Goal: Task Accomplishment & Management: Manage account settings

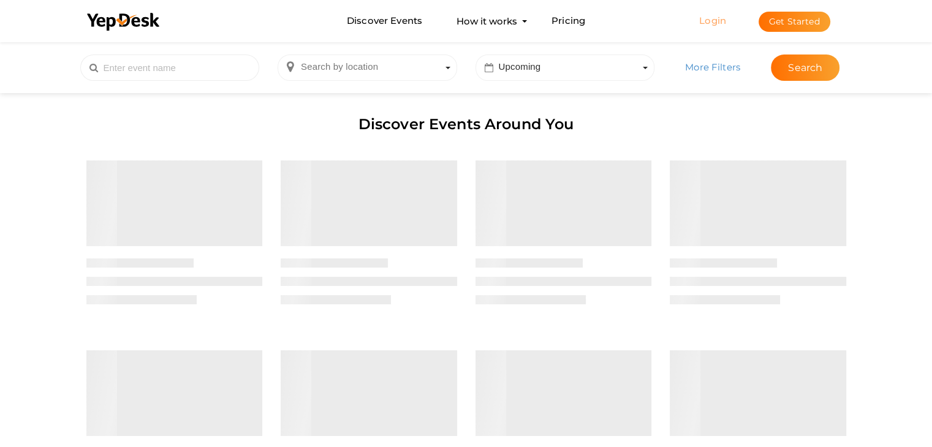
click at [720, 20] on link "Login" at bounding box center [712, 21] width 27 height 12
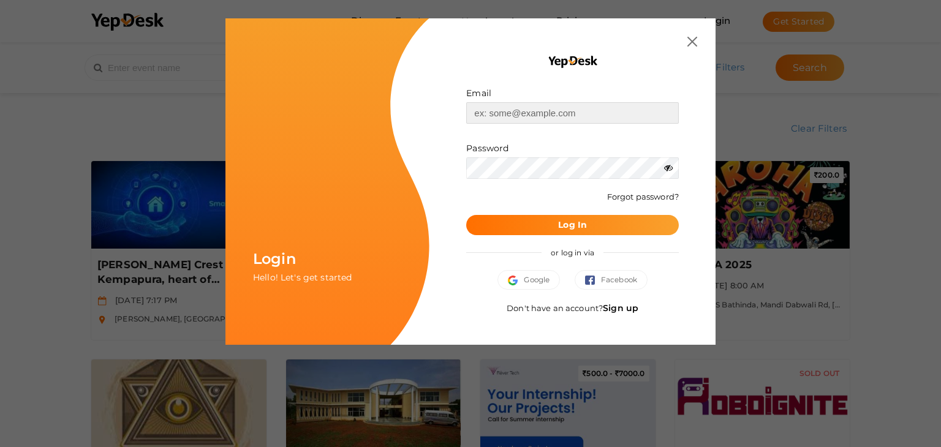
click at [510, 107] on input "text" at bounding box center [572, 112] width 213 height 21
click at [482, 108] on input "prjectofcfm@gmail.com" at bounding box center [572, 112] width 213 height 21
type input "[EMAIL_ADDRESS][DOMAIN_NAME]"
click at [466, 215] on button "Log In" at bounding box center [572, 225] width 213 height 20
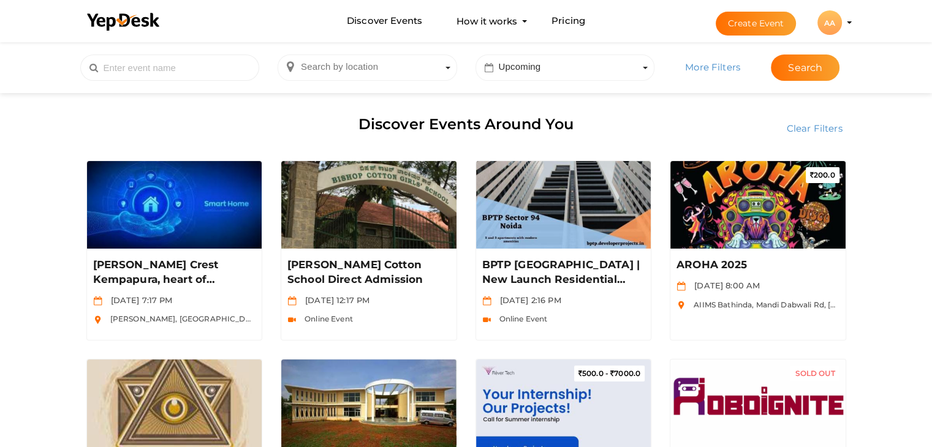
click at [840, 23] on div "AA" at bounding box center [829, 22] width 25 height 25
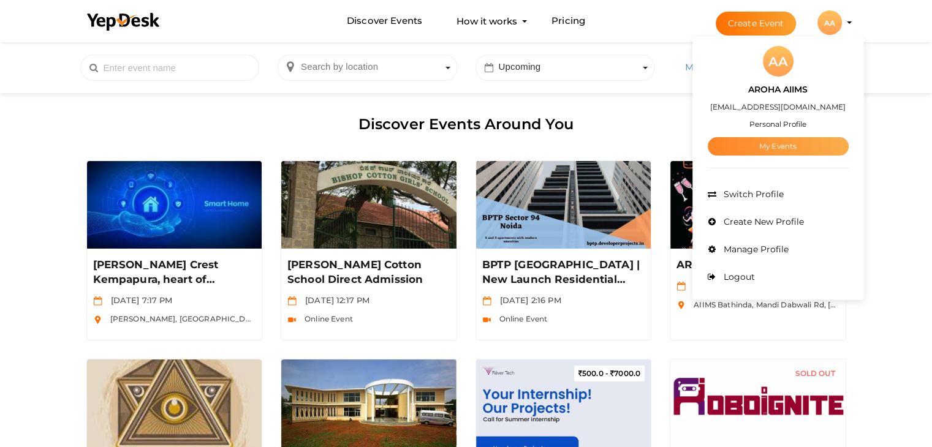
click at [791, 145] on link "My Events" at bounding box center [778, 146] width 141 height 18
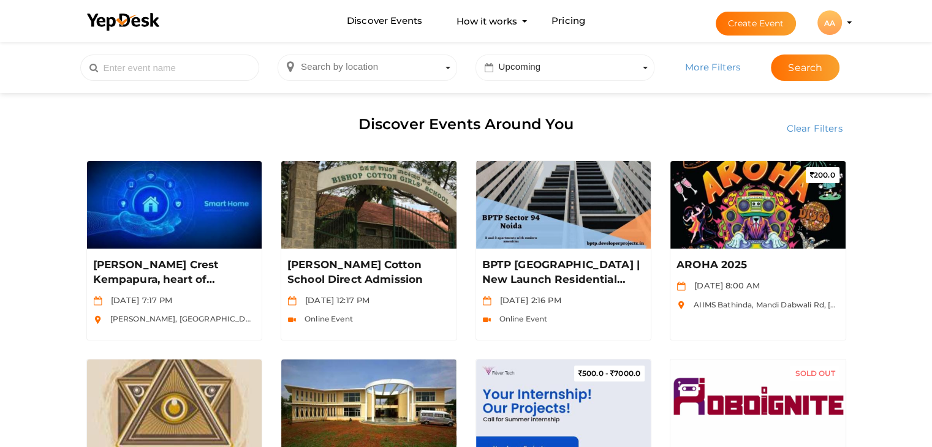
drag, startPoint x: 830, startPoint y: 18, endPoint x: 828, endPoint y: 29, distance: 11.2
click at [831, 18] on div "AA" at bounding box center [829, 22] width 25 height 25
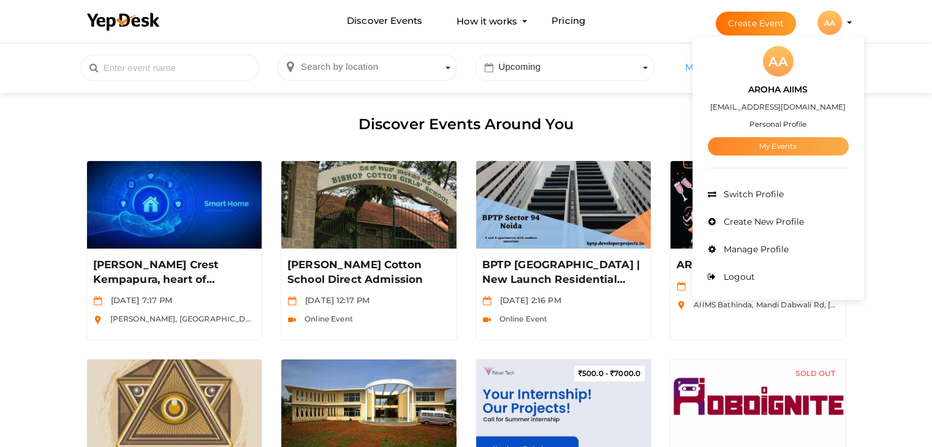
click at [769, 147] on link "My Events" at bounding box center [778, 146] width 141 height 18
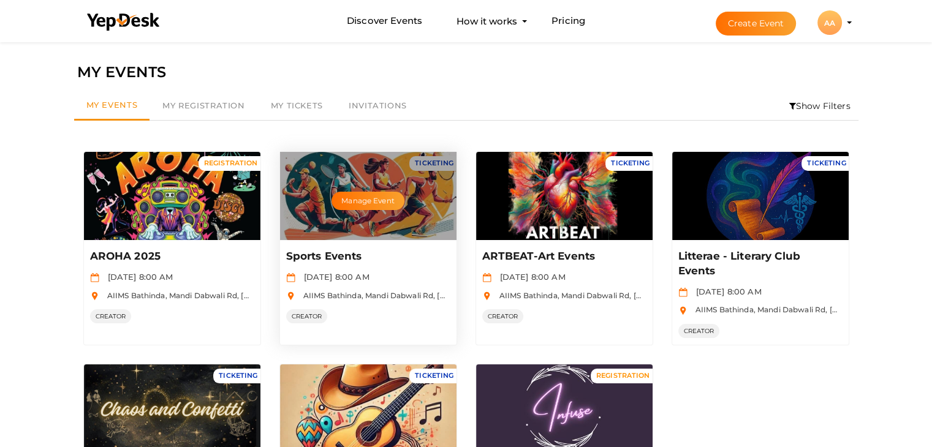
click at [369, 166] on div "Manage Event" at bounding box center [368, 196] width 176 height 88
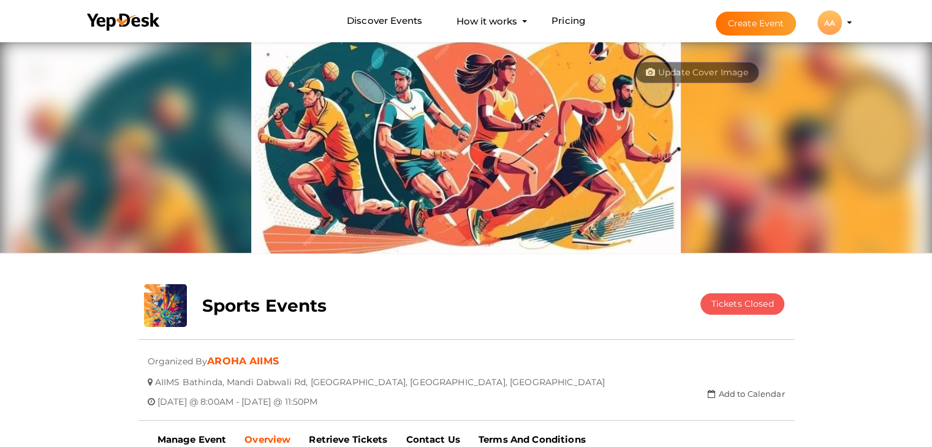
click at [832, 16] on div "AA" at bounding box center [829, 22] width 25 height 25
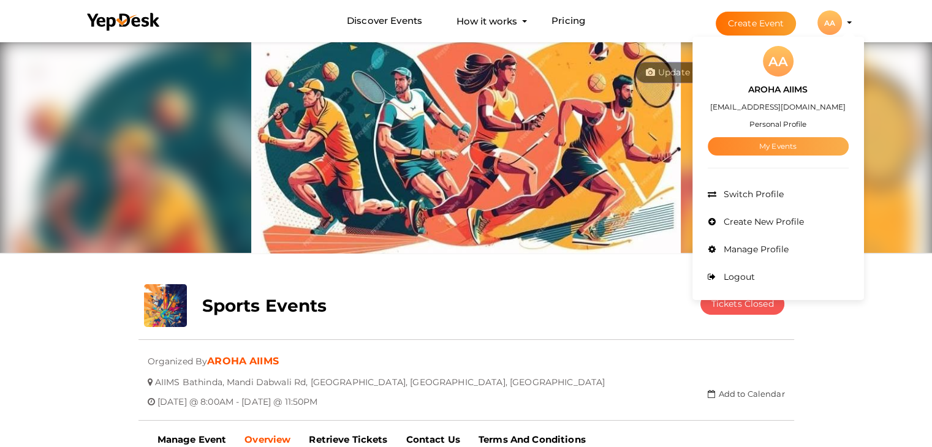
click at [795, 143] on link "My Events" at bounding box center [778, 146] width 141 height 18
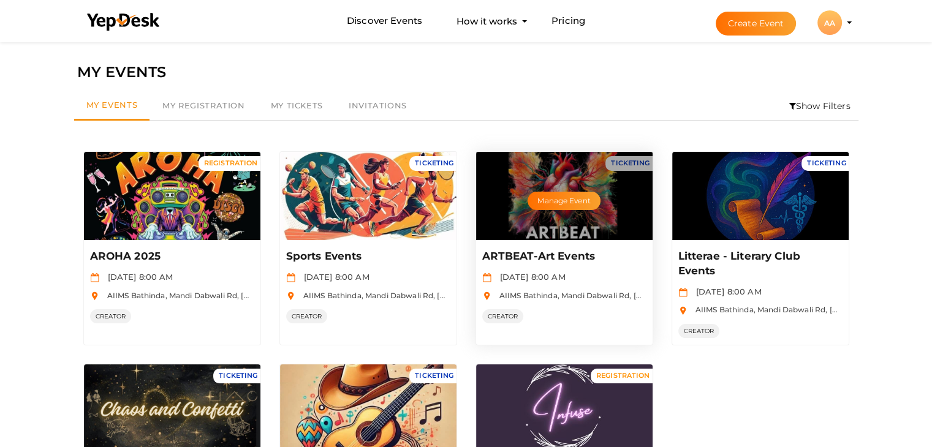
click at [585, 225] on div "Manage Event" at bounding box center [564, 196] width 176 height 88
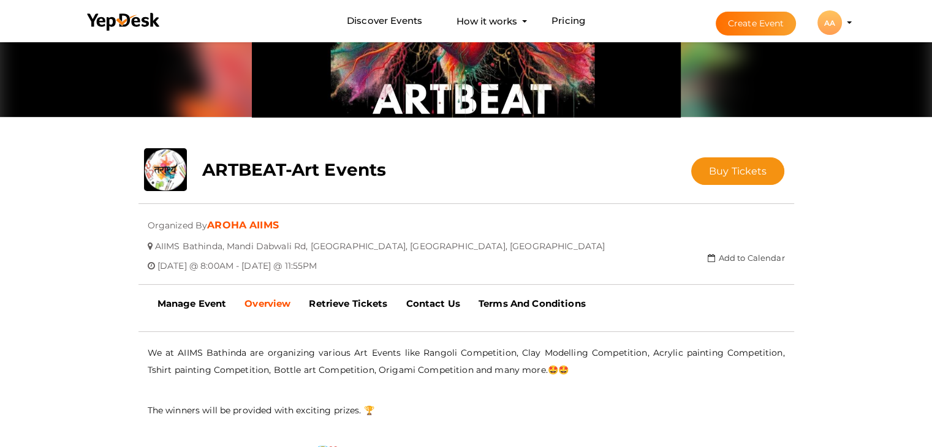
scroll to position [285, 0]
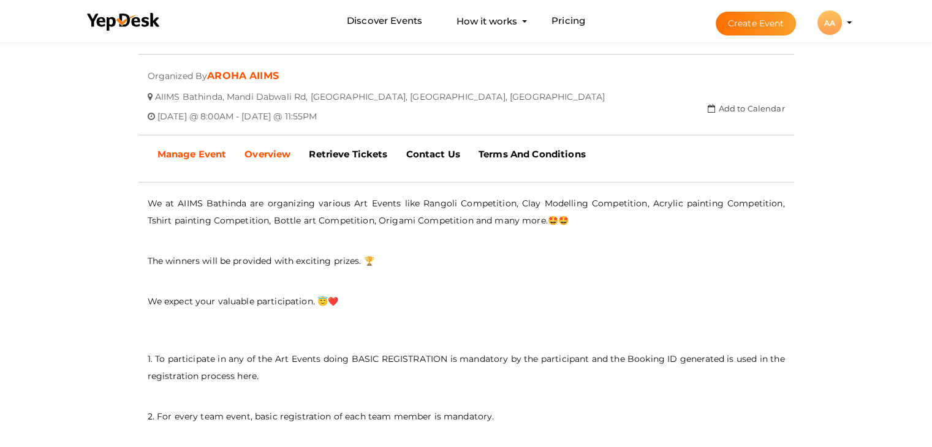
click at [172, 156] on b "Manage Event" at bounding box center [191, 154] width 69 height 12
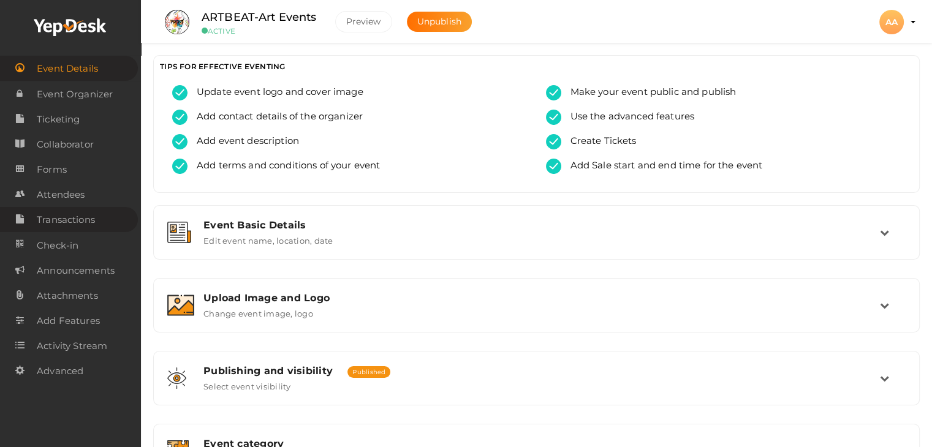
click at [83, 228] on span "Transactions" at bounding box center [66, 220] width 58 height 25
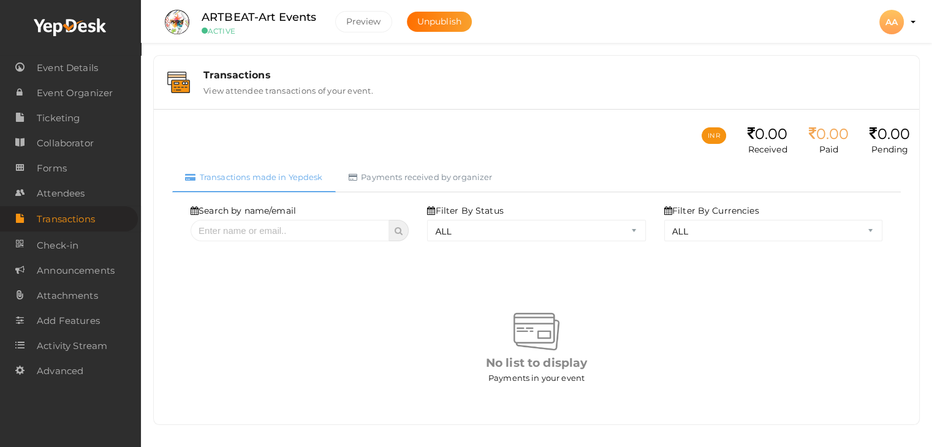
click at [892, 27] on div "AA" at bounding box center [891, 22] width 25 height 25
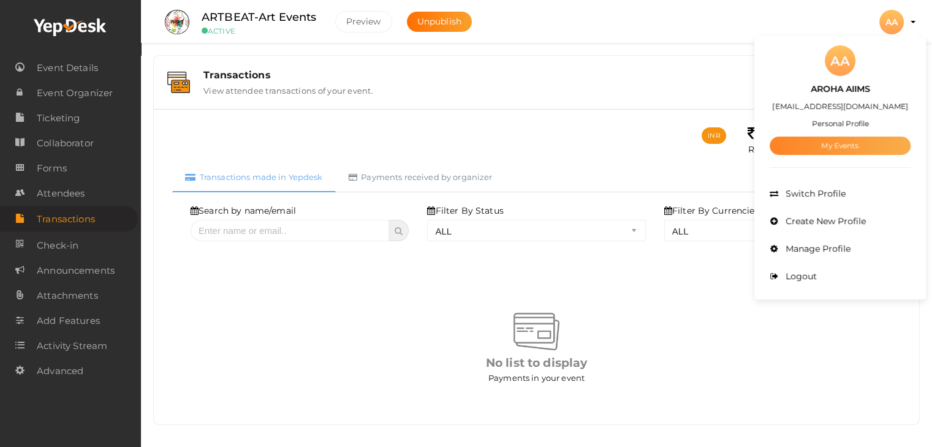
click at [848, 142] on link "My Events" at bounding box center [839, 146] width 141 height 18
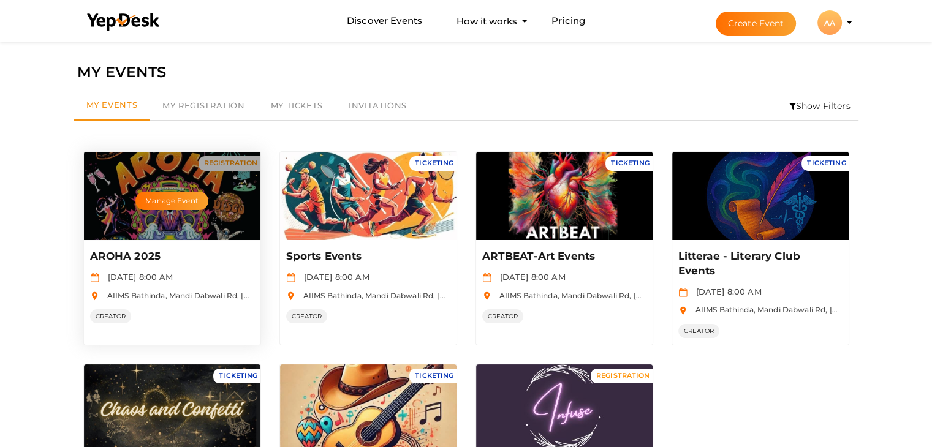
click at [200, 187] on div "Manage Event" at bounding box center [172, 196] width 176 height 88
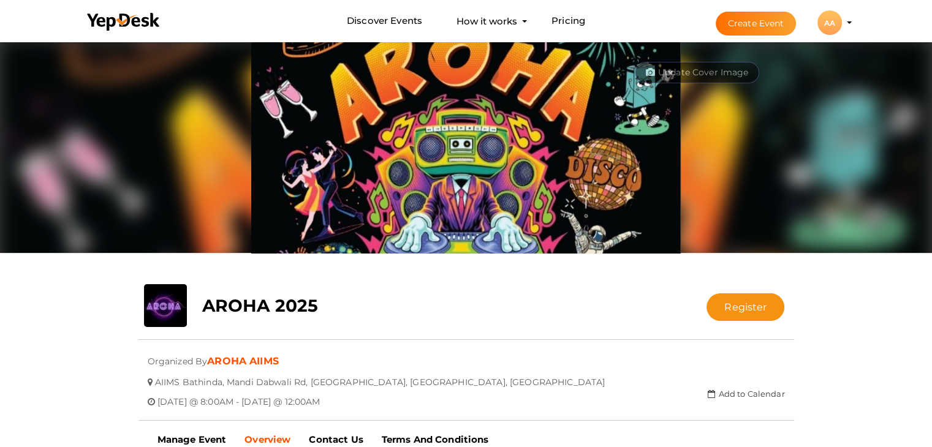
scroll to position [285, 0]
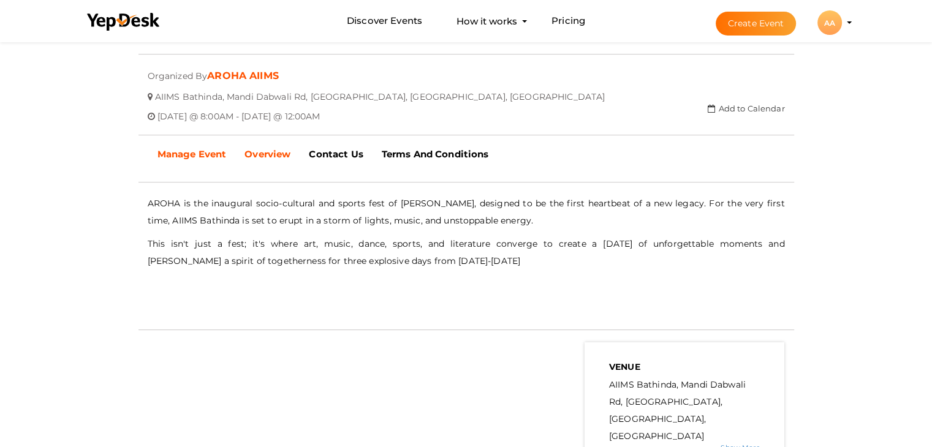
click at [194, 156] on b "Manage Event" at bounding box center [191, 154] width 69 height 12
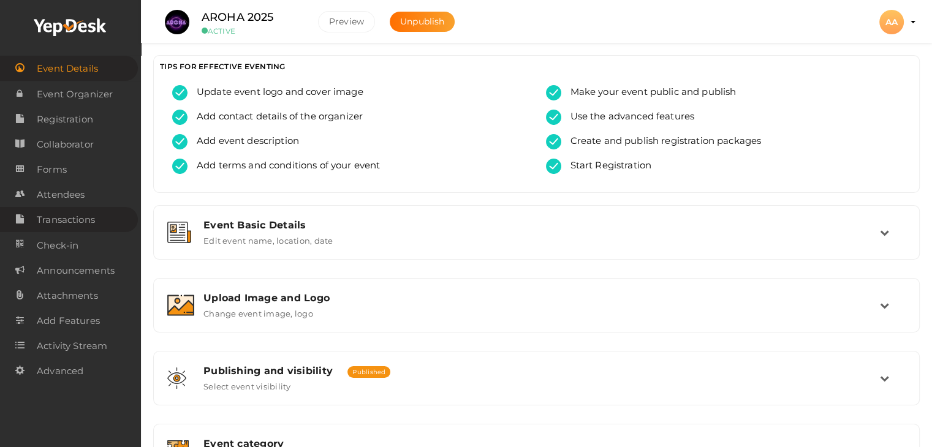
click at [102, 224] on link "Transactions" at bounding box center [69, 219] width 138 height 25
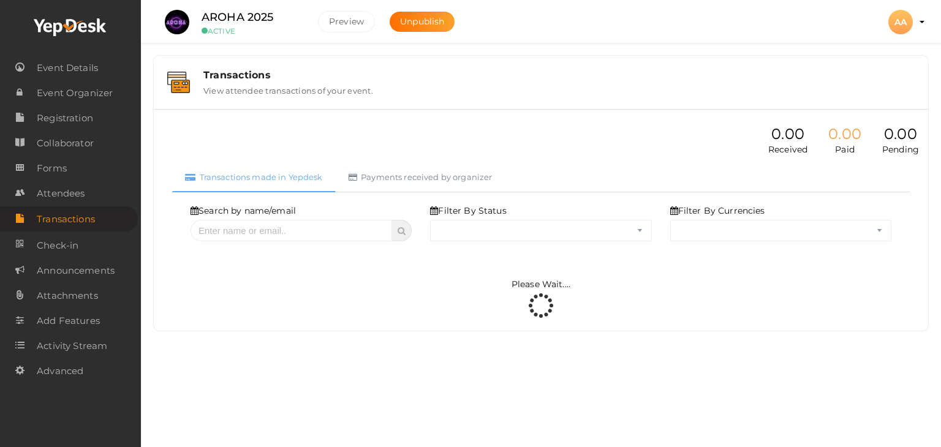
select select "ALL"
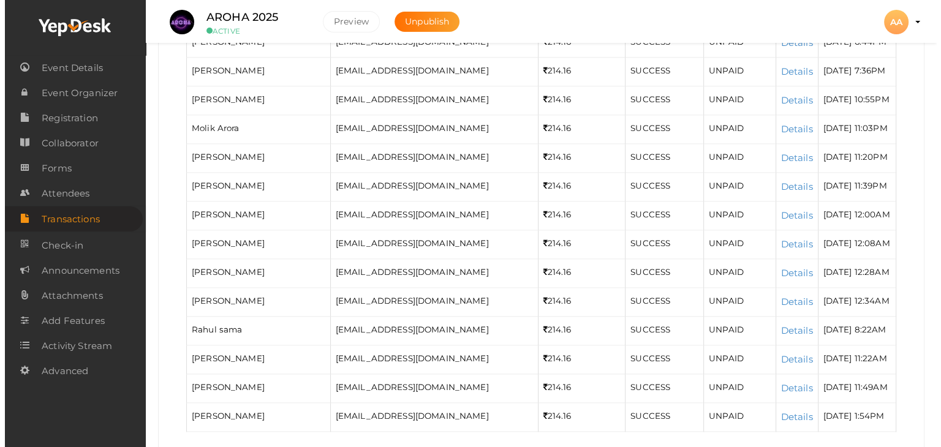
scroll to position [1414, 0]
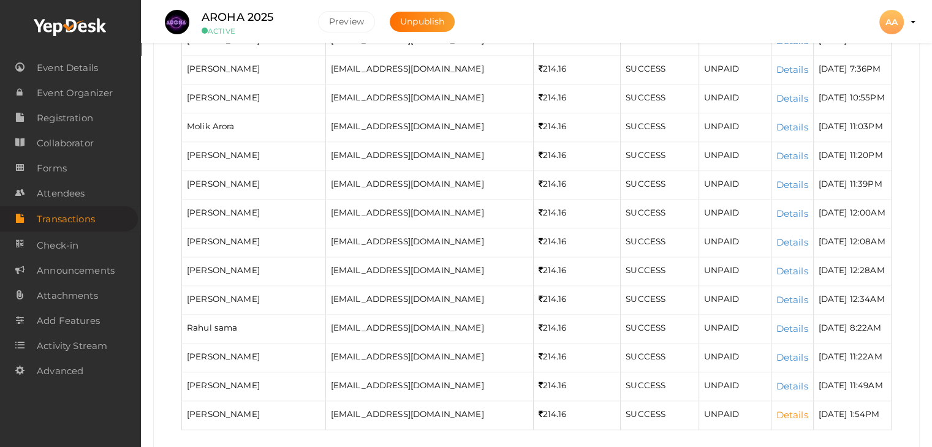
click at [776, 409] on link "Details" at bounding box center [792, 415] width 32 height 12
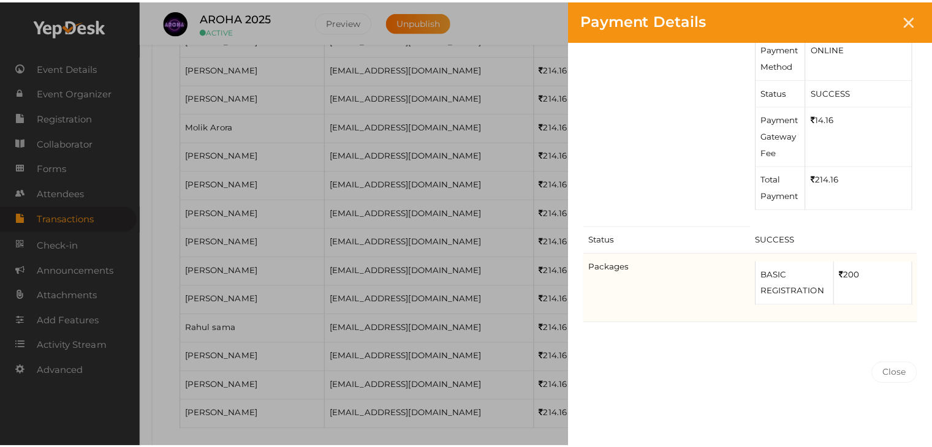
scroll to position [0, 0]
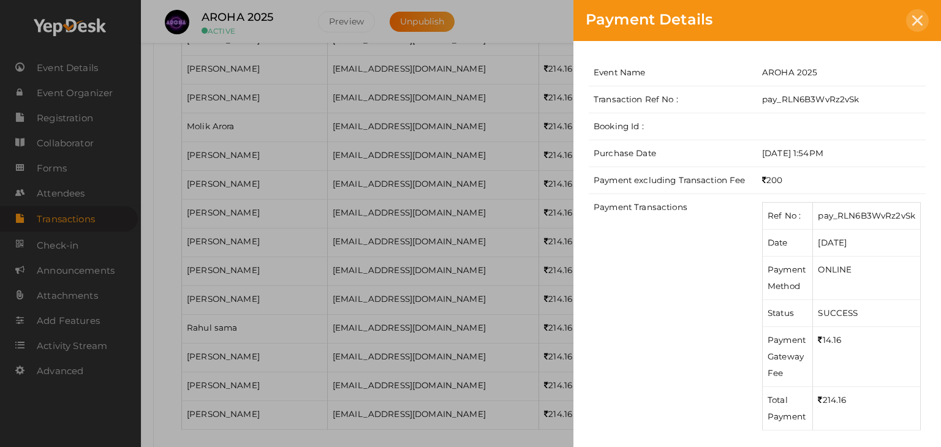
click at [909, 25] on div at bounding box center [917, 20] width 23 height 23
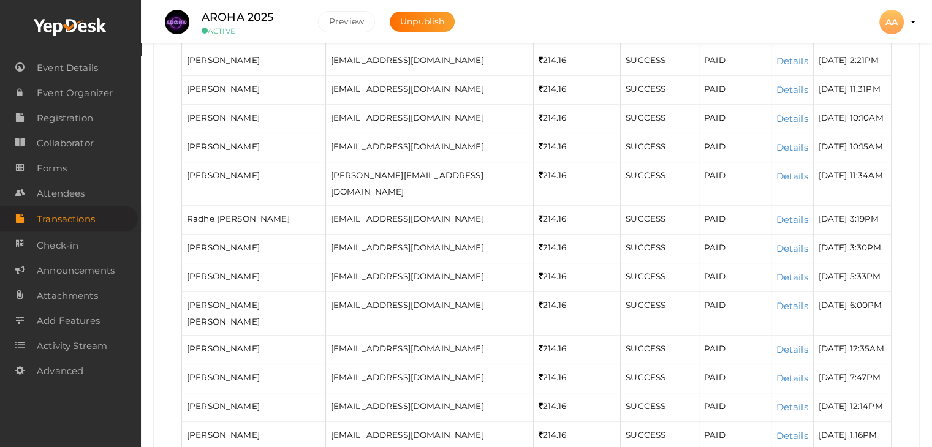
scroll to position [1414, 0]
